Goal: Task Accomplishment & Management: Manage account settings

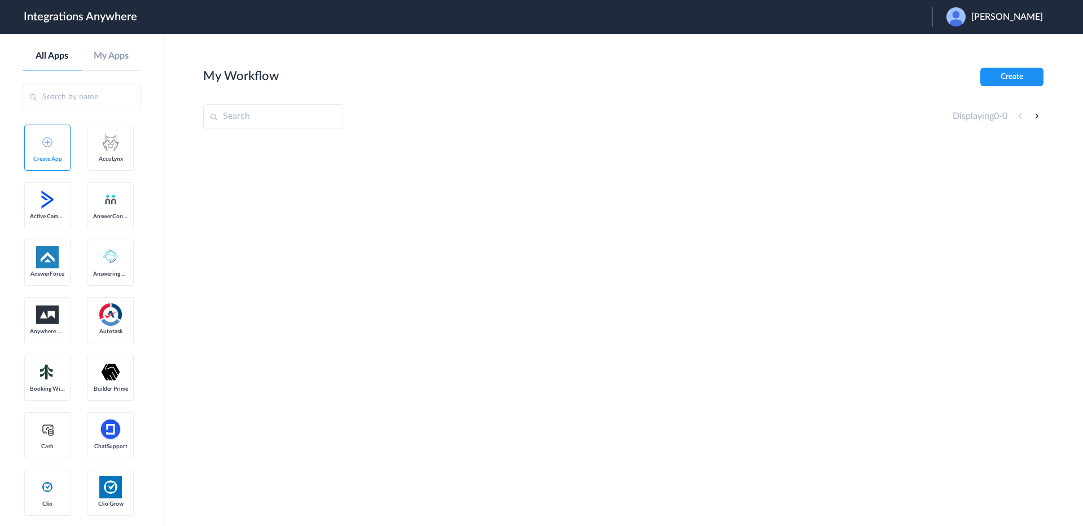
click at [1003, 19] on span "Najia Mahmud" at bounding box center [1007, 17] width 72 height 11
click at [964, 45] on link "Logout" at bounding box center [953, 46] width 24 height 8
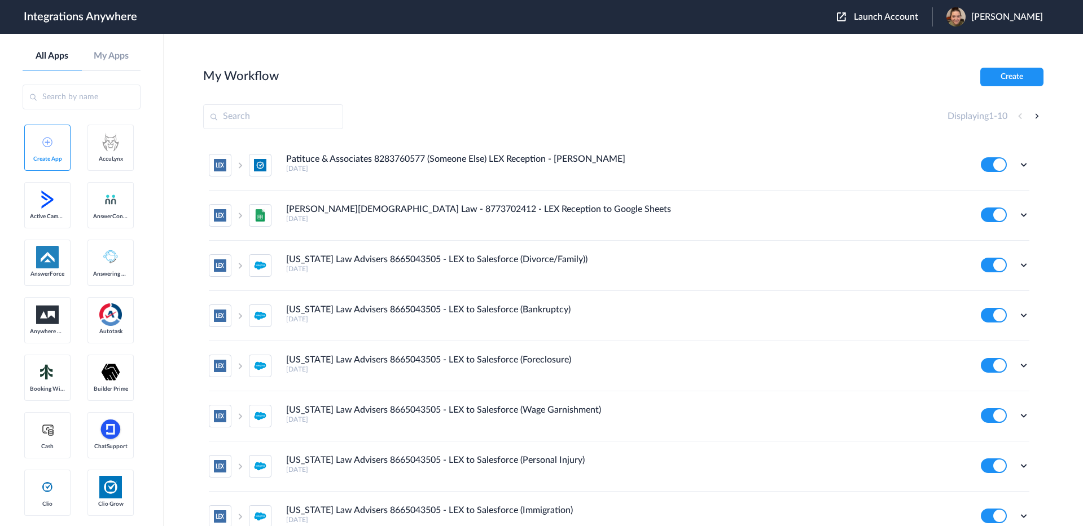
click at [897, 19] on span "Launch Account" at bounding box center [886, 16] width 64 height 9
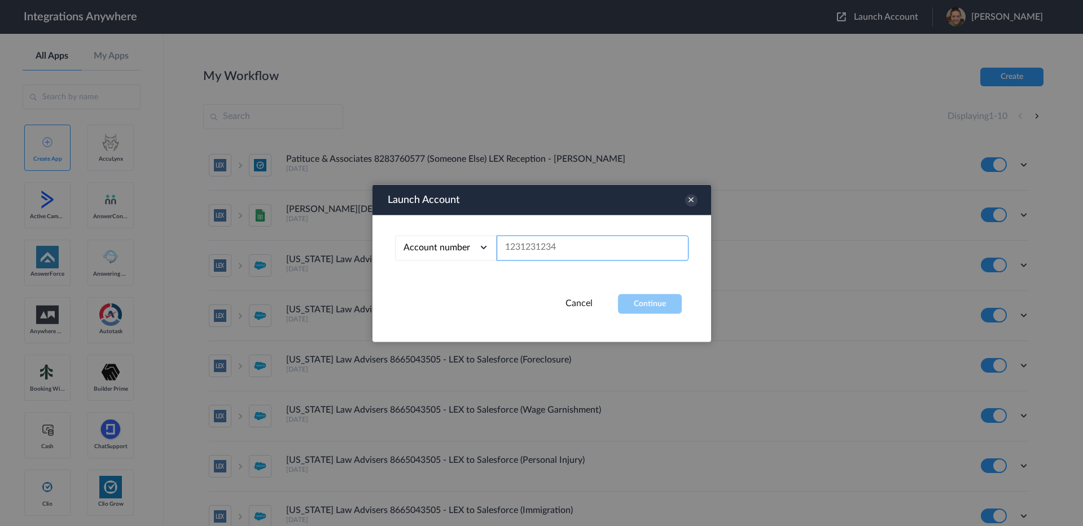
click at [529, 247] on input "text" at bounding box center [593, 247] width 192 height 25
paste input "6473294175"
type input "6473294175"
click at [648, 299] on button "Continue" at bounding box center [650, 304] width 64 height 20
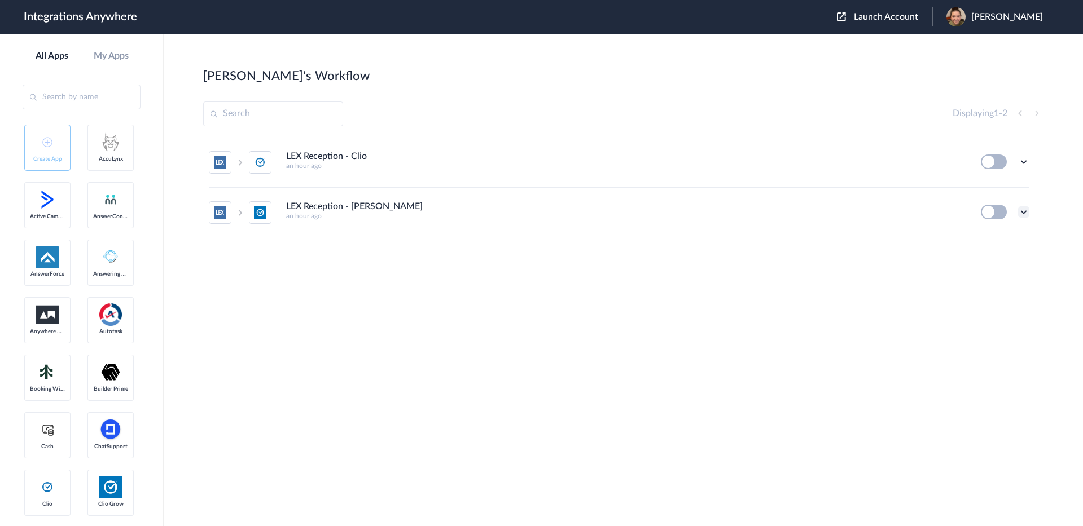
click at [1022, 212] on icon at bounding box center [1023, 212] width 11 height 11
click at [983, 279] on span "Delete" at bounding box center [988, 280] width 23 height 8
click at [992, 291] on li "Are you sure?" at bounding box center [992, 285] width 73 height 30
click at [1025, 160] on icon at bounding box center [1023, 161] width 11 height 11
click at [993, 231] on span "Delete" at bounding box center [988, 230] width 23 height 8
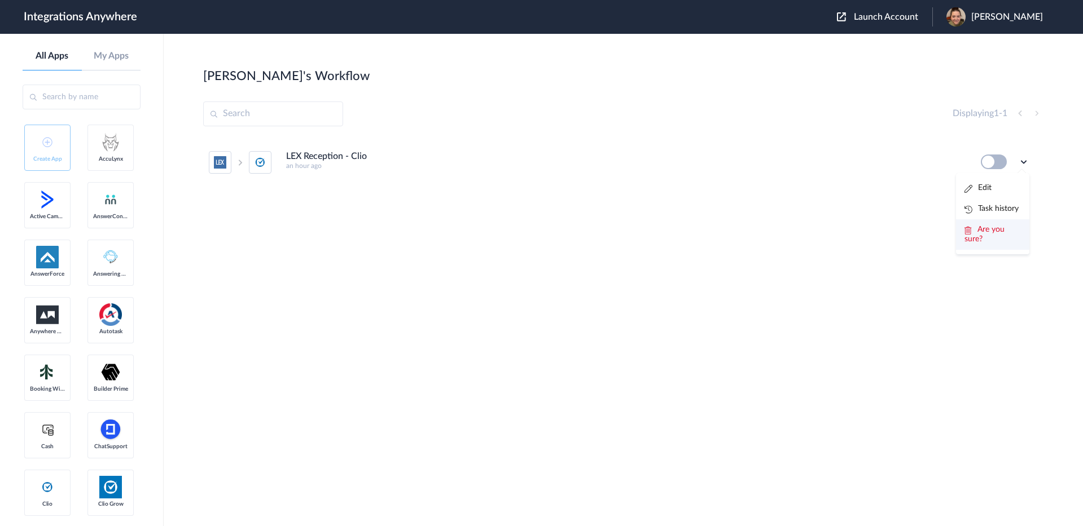
click at [1003, 235] on li "Are you sure?" at bounding box center [992, 234] width 73 height 30
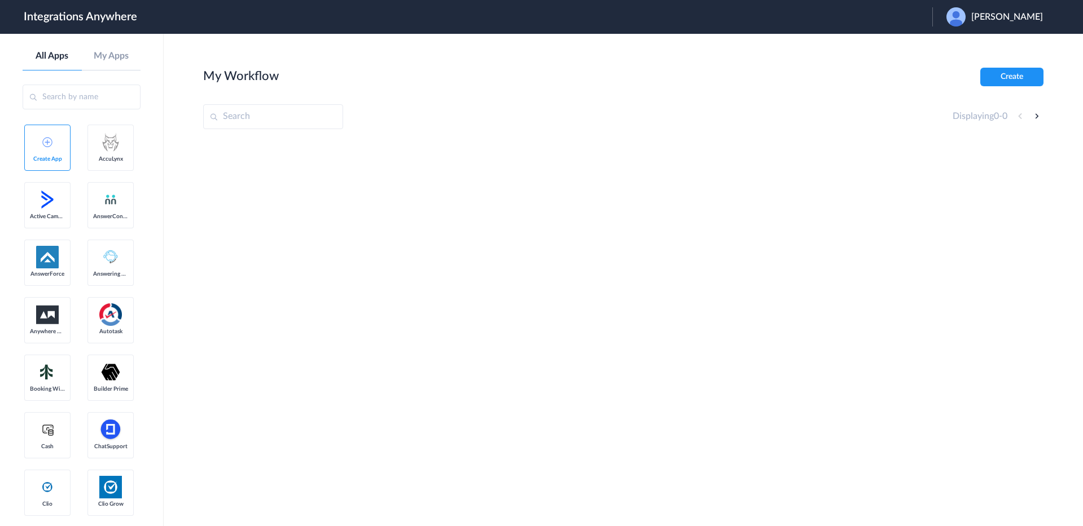
click at [1022, 16] on span "Najia Mahmud" at bounding box center [1007, 17] width 72 height 11
click at [964, 43] on link "Logout" at bounding box center [953, 46] width 24 height 8
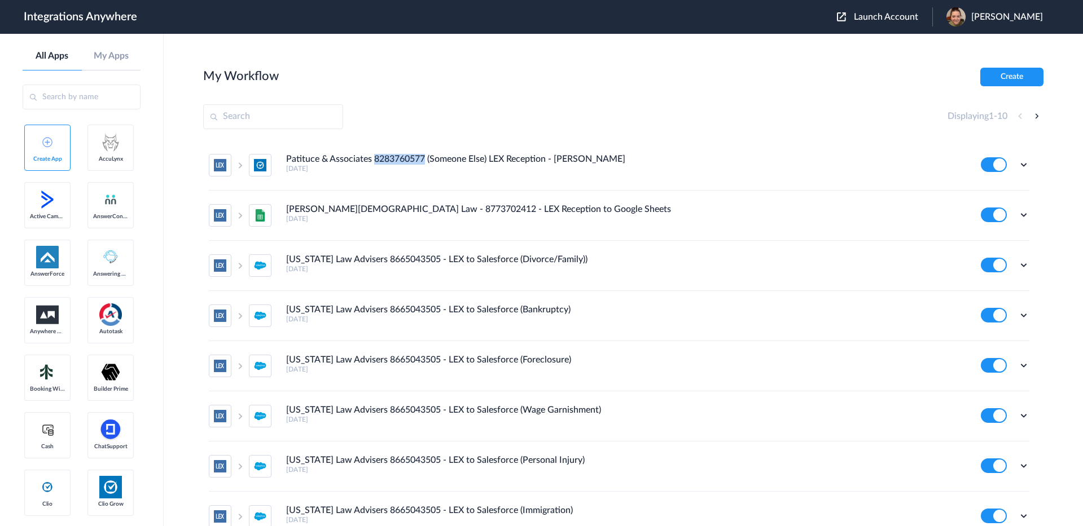
drag, startPoint x: 374, startPoint y: 160, endPoint x: 425, endPoint y: 157, distance: 50.8
click at [425, 157] on h4 "Patituce & Associates 8283760577 (Someone Else) LEX Reception - [PERSON_NAME]" at bounding box center [455, 159] width 339 height 11
copy h4 "8283760577"
